Goal: Task Accomplishment & Management: Complete application form

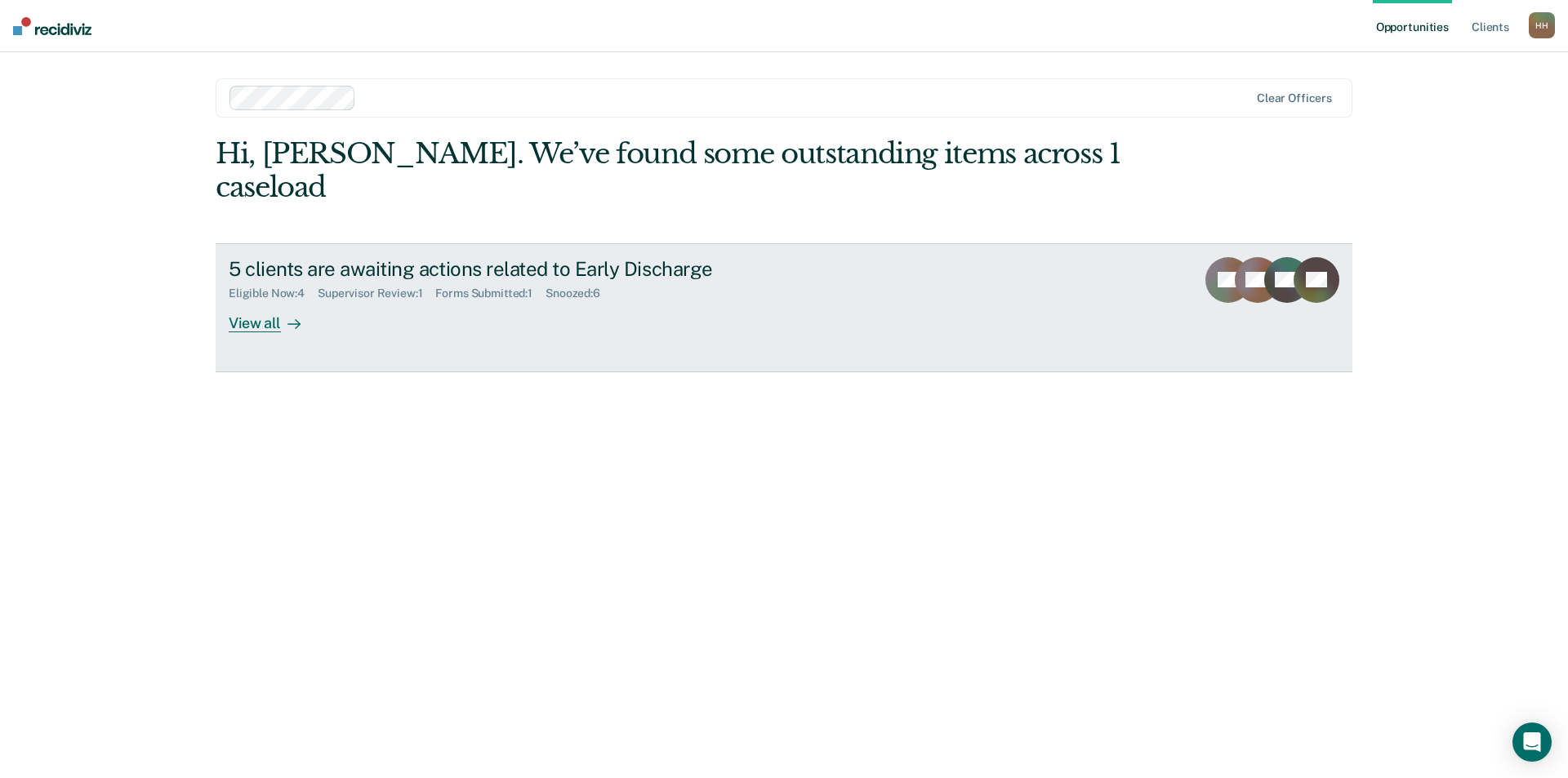
click at [257, 301] on div "View all" at bounding box center [274, 317] width 92 height 32
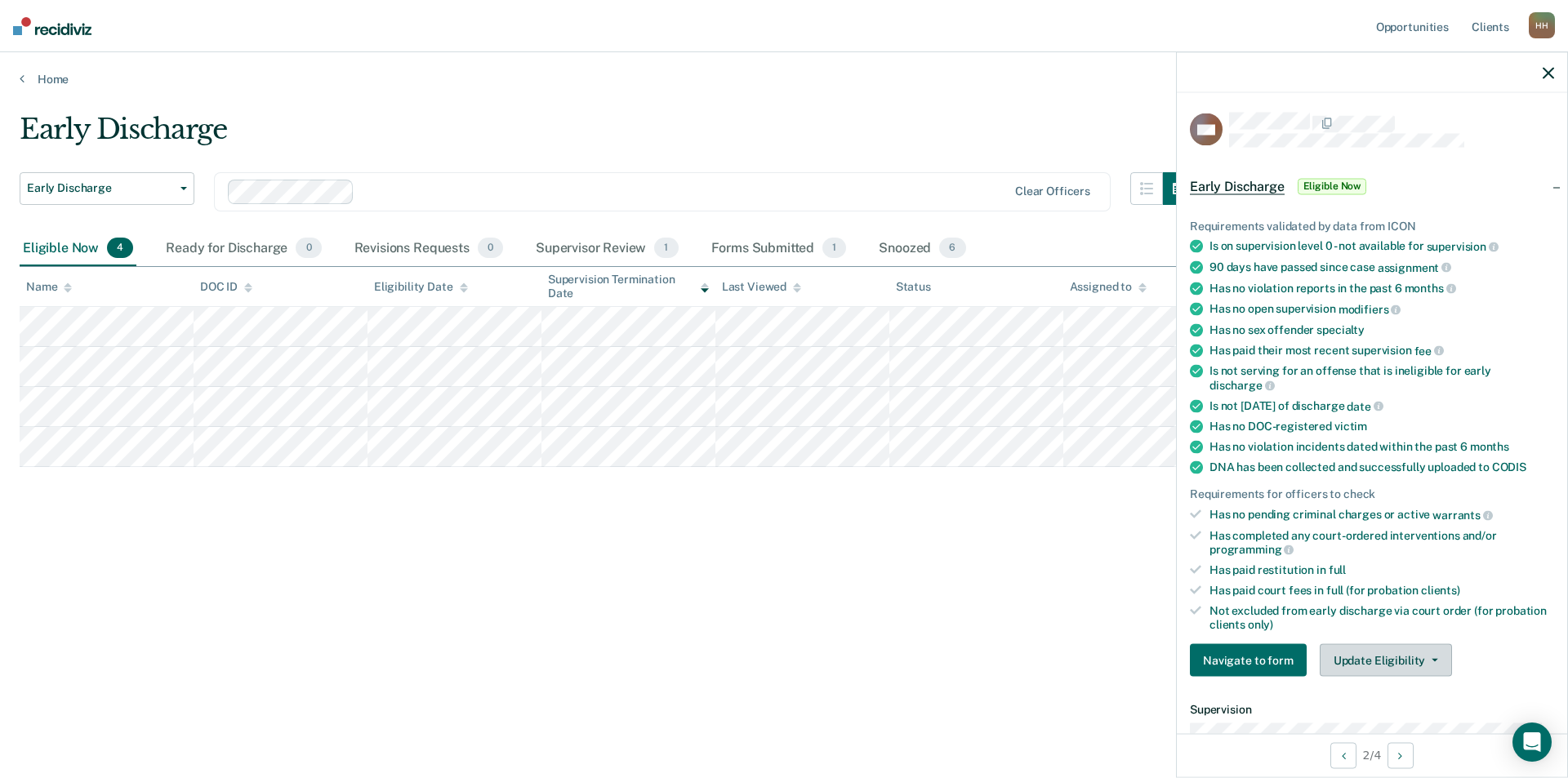
click at [1386, 666] on button "Update Eligibility" at bounding box center [1386, 660] width 132 height 32
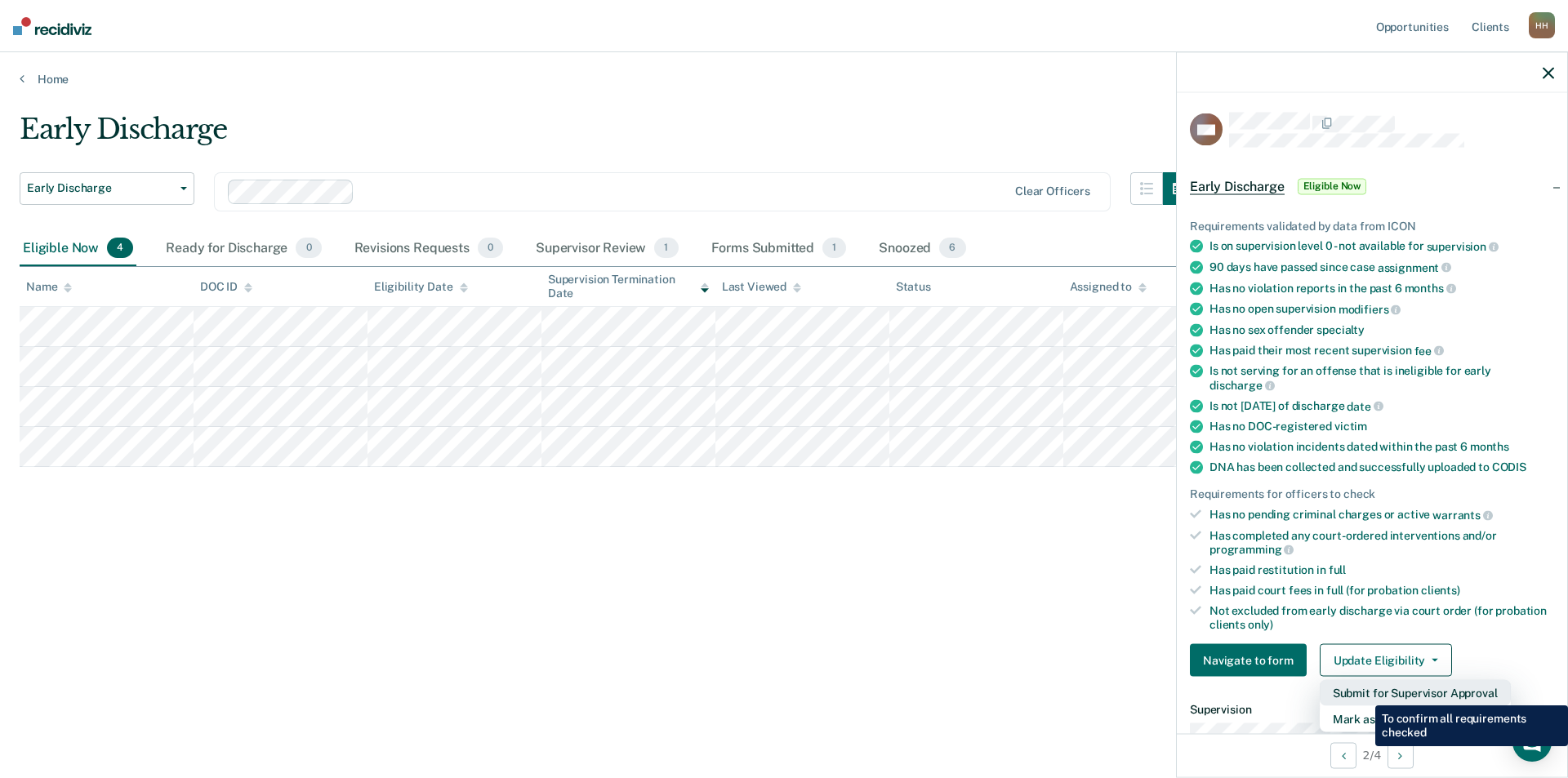
click at [1363, 692] on button "Submit for Supervisor Approval" at bounding box center [1415, 693] width 191 height 26
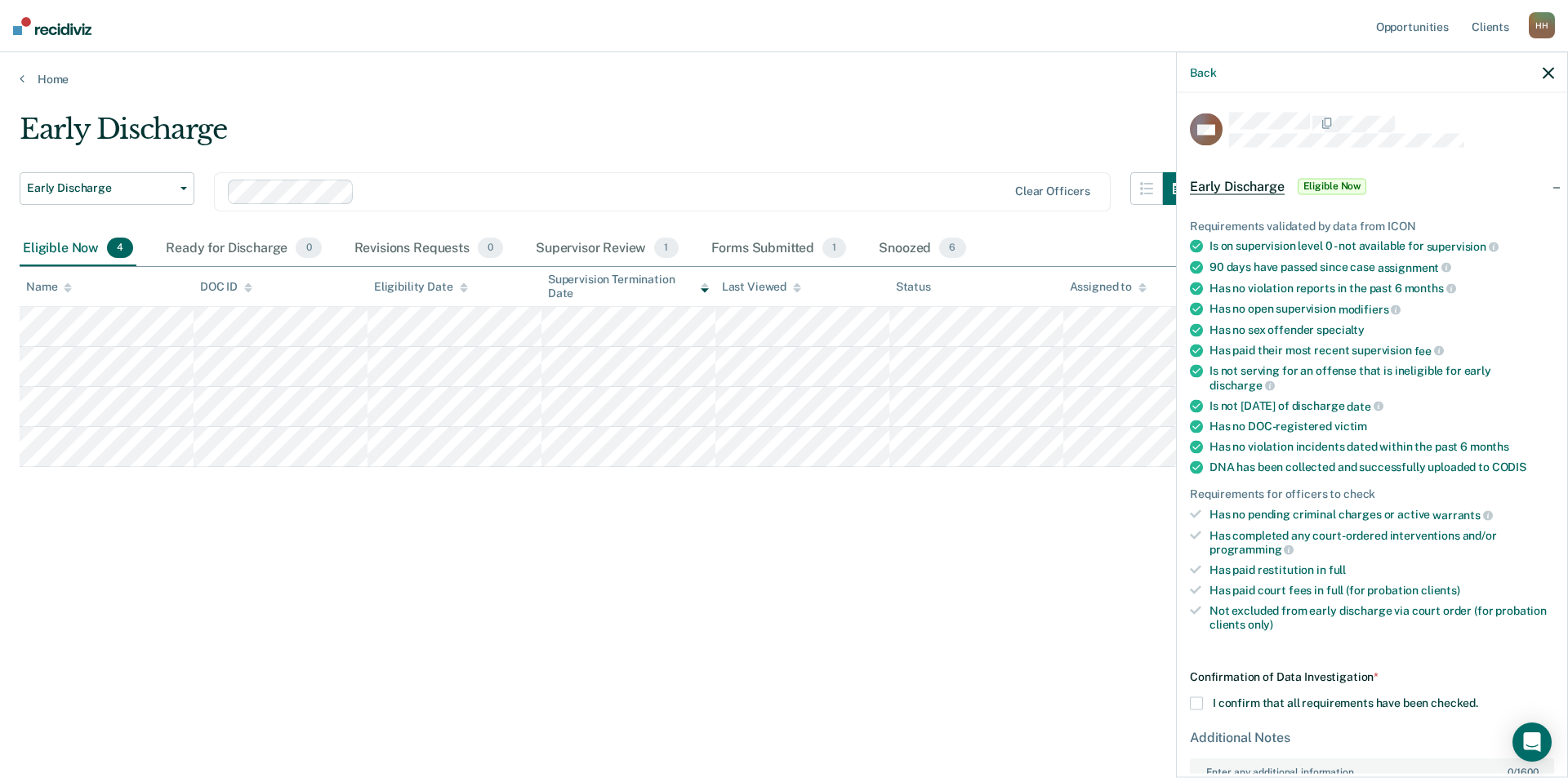
click at [1196, 697] on span at bounding box center [1196, 704] width 13 height 13
click at [1478, 697] on input "I confirm that all requirements have been checked." at bounding box center [1478, 697] width 0 height 0
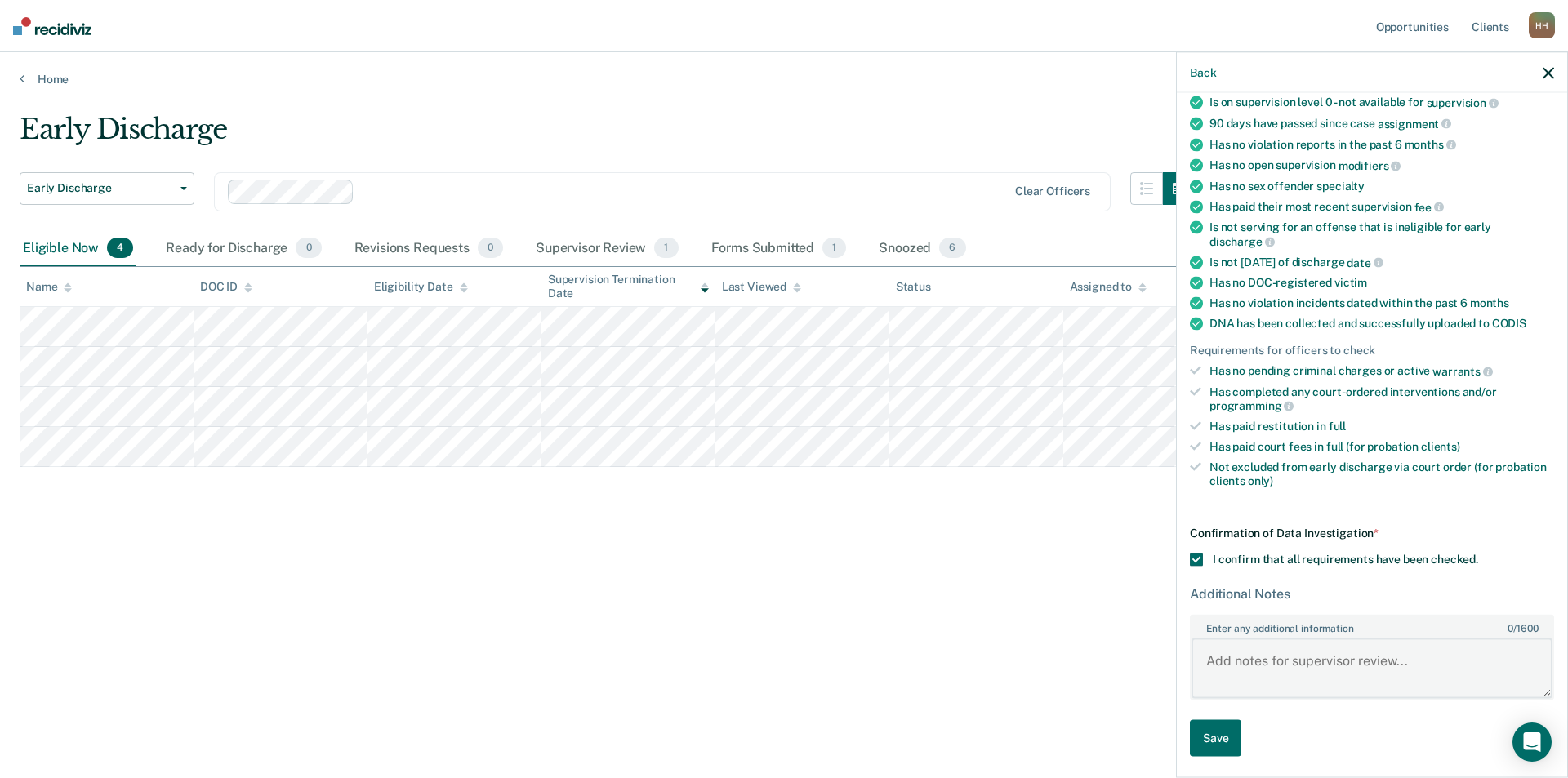
click at [1225, 661] on textarea "Enter any additional information 0 / 1600" at bounding box center [1371, 668] width 361 height 61
type textarea "WI has indicated they are supportive of an early discharge."
click at [1145, 681] on div "Early Discharge Early Discharge Early Discharge Clear officers Eligible Now 4 R…" at bounding box center [784, 410] width 1529 height 596
click at [1204, 665] on textarea "WI has indicated they are supportive of an early discharge." at bounding box center [1371, 668] width 361 height 61
click at [1214, 727] on button "Save" at bounding box center [1216, 739] width 52 height 37
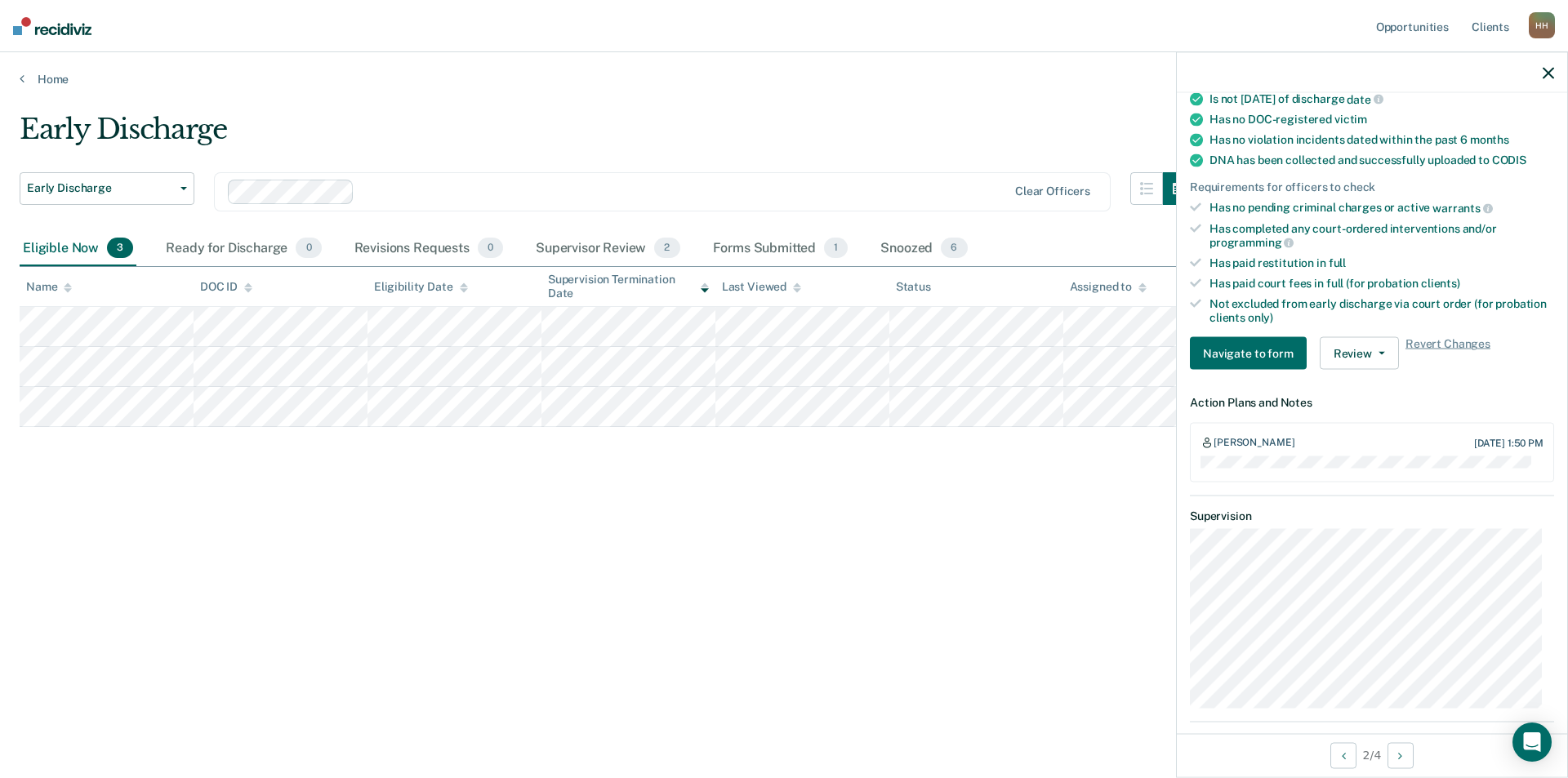
scroll to position [389, 0]
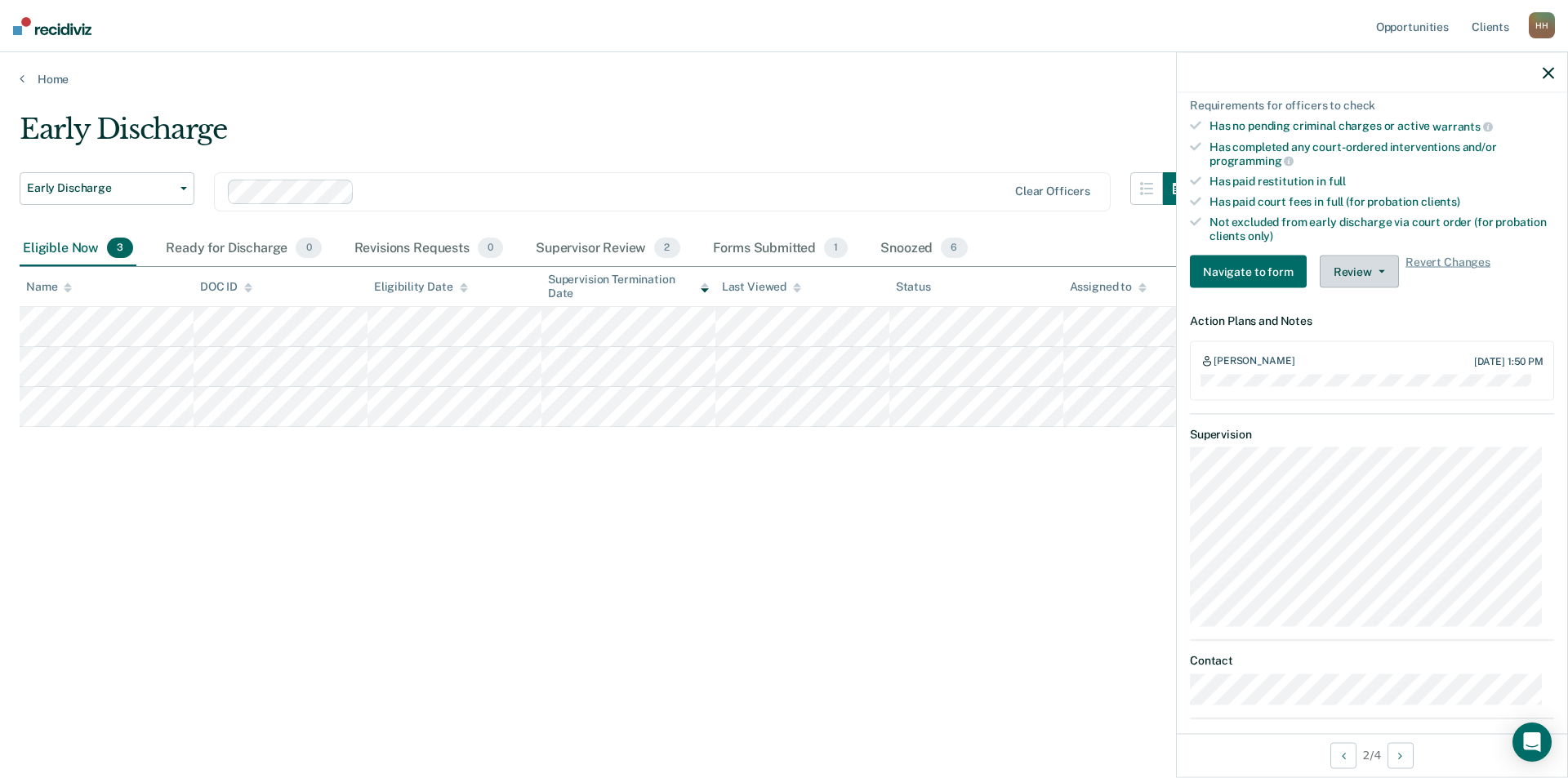
click at [1369, 272] on button "Review" at bounding box center [1359, 272] width 79 height 32
click at [970, 598] on div "Early Discharge Early Discharge Early Discharge Clear officers Eligible Now 3 R…" at bounding box center [784, 384] width 1529 height 543
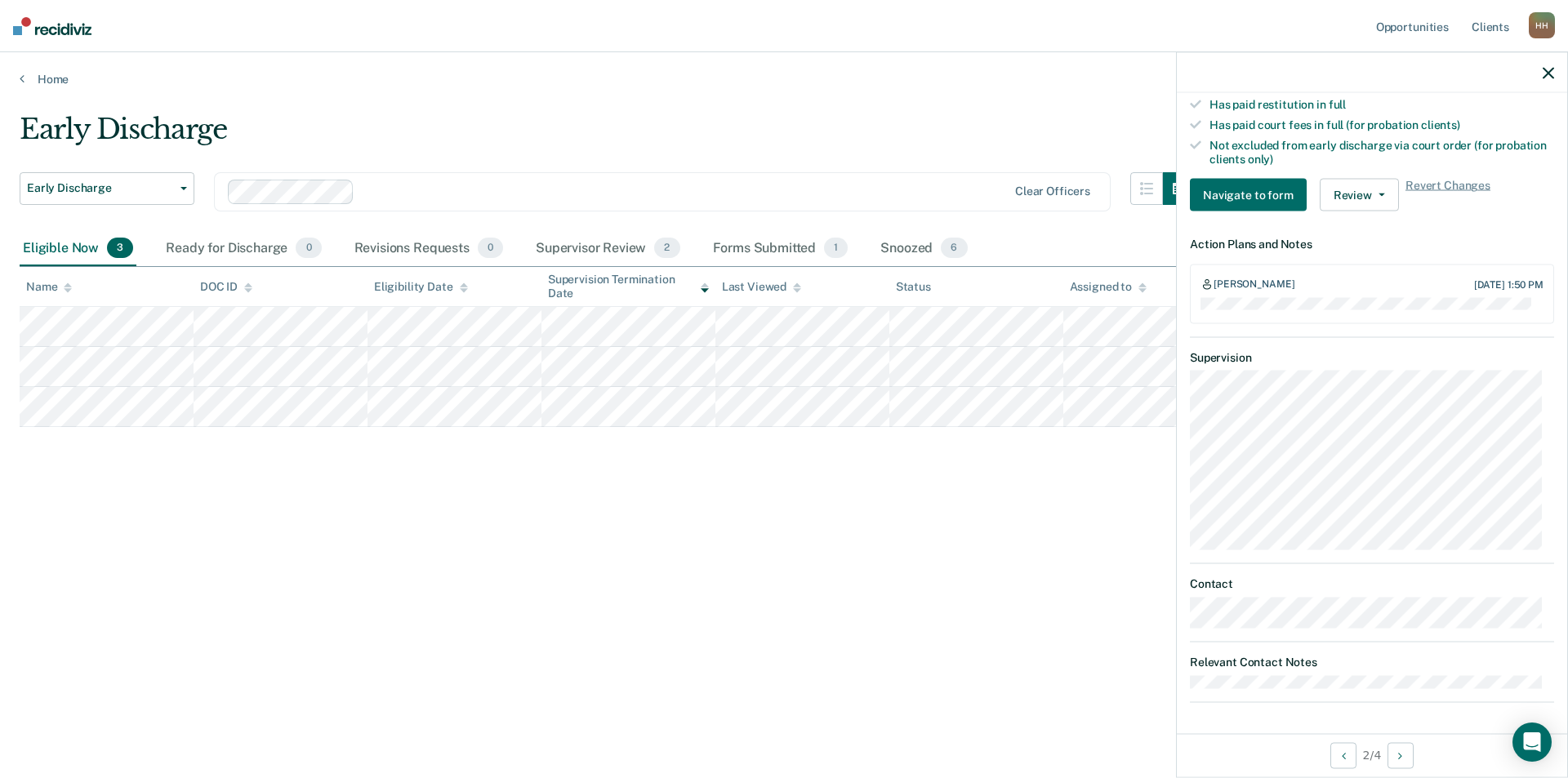
scroll to position [57, 0]
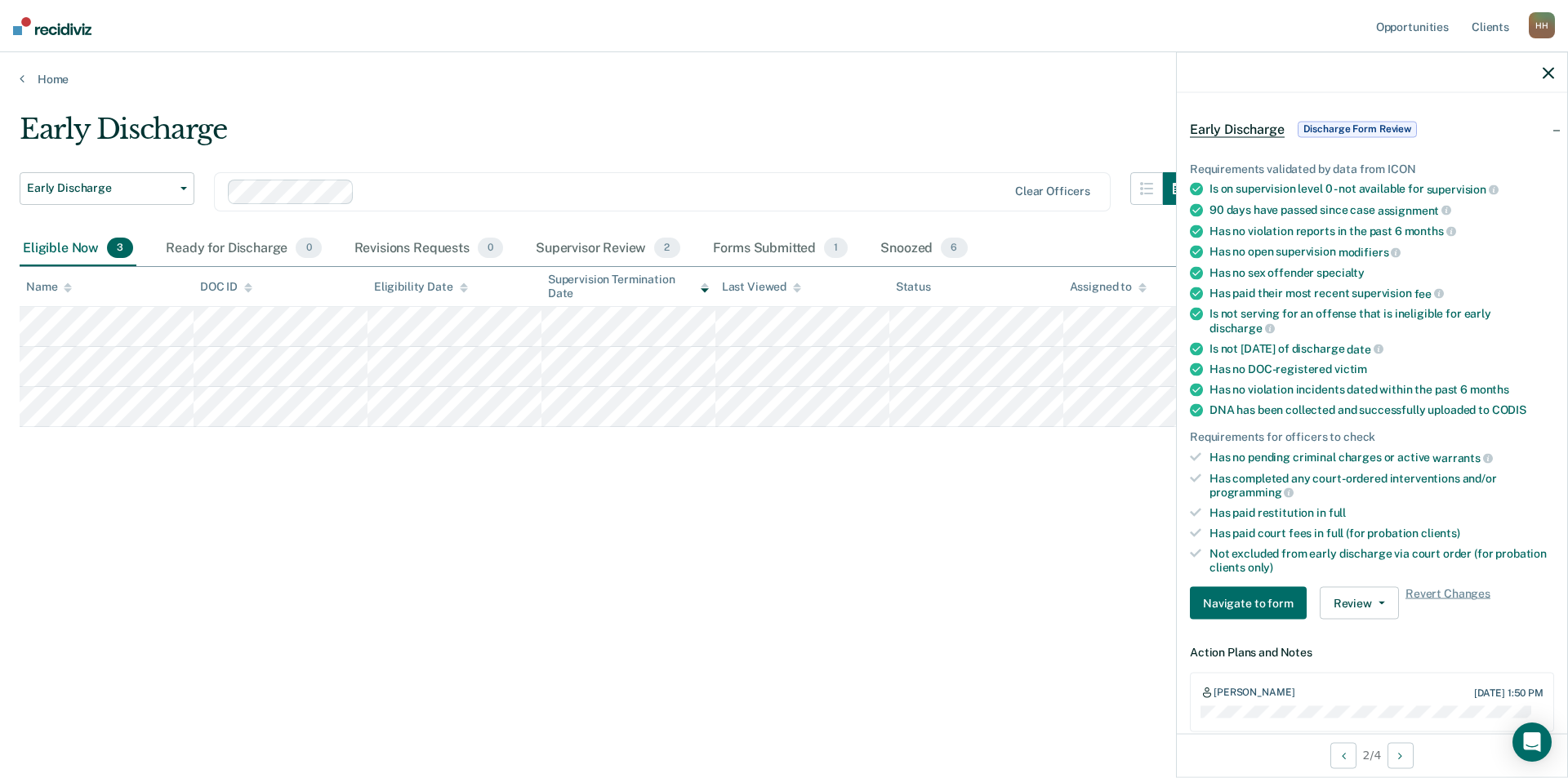
click at [1548, 68] on icon "button" at bounding box center [1549, 72] width 12 height 12
